Goal: Entertainment & Leisure: Consume media (video, audio)

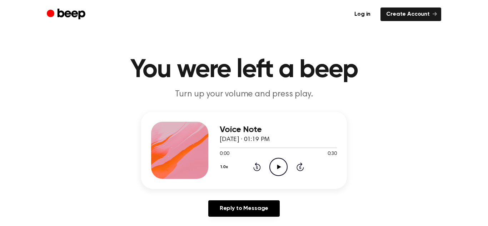
click at [279, 163] on icon "Play Audio" at bounding box center [279, 167] width 18 height 18
click at [275, 168] on icon "Pause Audio" at bounding box center [279, 167] width 18 height 18
click at [275, 168] on icon "Play Audio" at bounding box center [279, 167] width 18 height 18
click at [273, 167] on icon "Pause Audio" at bounding box center [279, 167] width 18 height 18
click at [273, 167] on icon "Play Audio" at bounding box center [279, 167] width 18 height 18
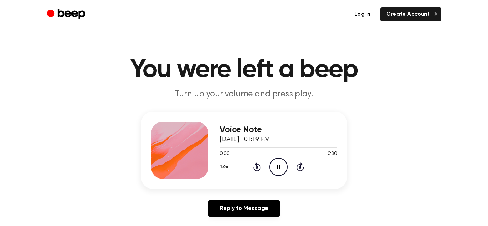
click at [273, 167] on icon "Pause Audio" at bounding box center [279, 167] width 18 height 18
click at [273, 167] on icon "Play Audio" at bounding box center [279, 167] width 18 height 18
click at [273, 167] on icon "Pause Audio" at bounding box center [279, 167] width 18 height 18
click at [273, 167] on icon "Play Audio" at bounding box center [279, 167] width 18 height 18
